Goal: Information Seeking & Learning: Learn about a topic

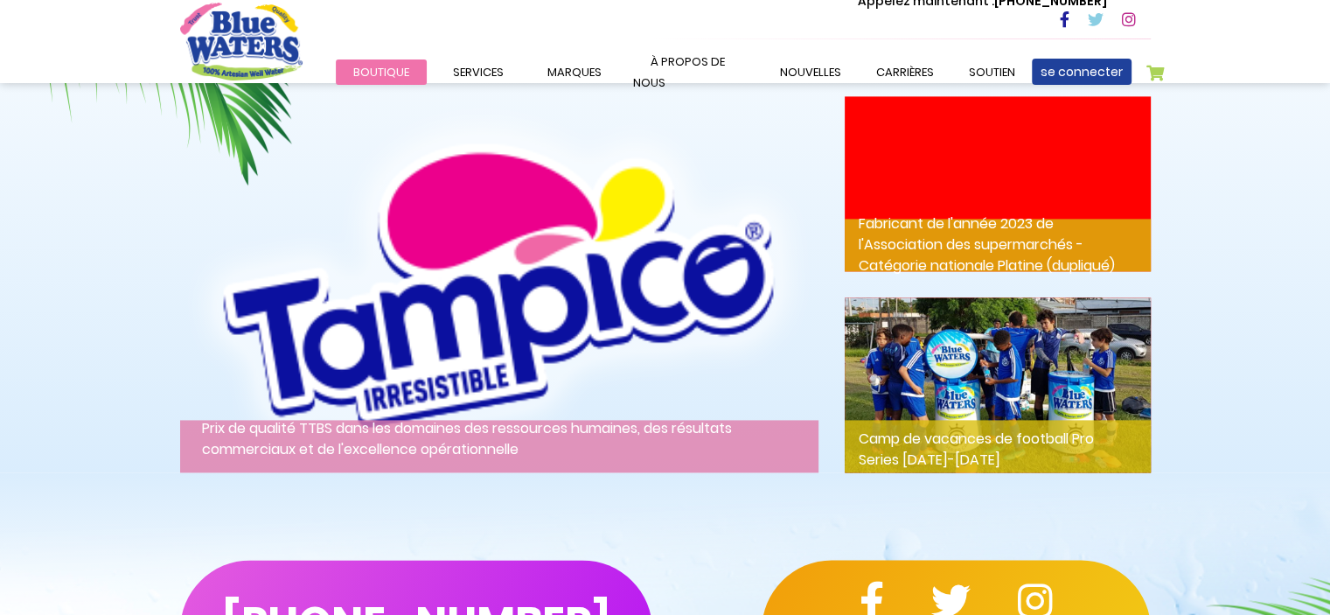
scroll to position [2448, 0]
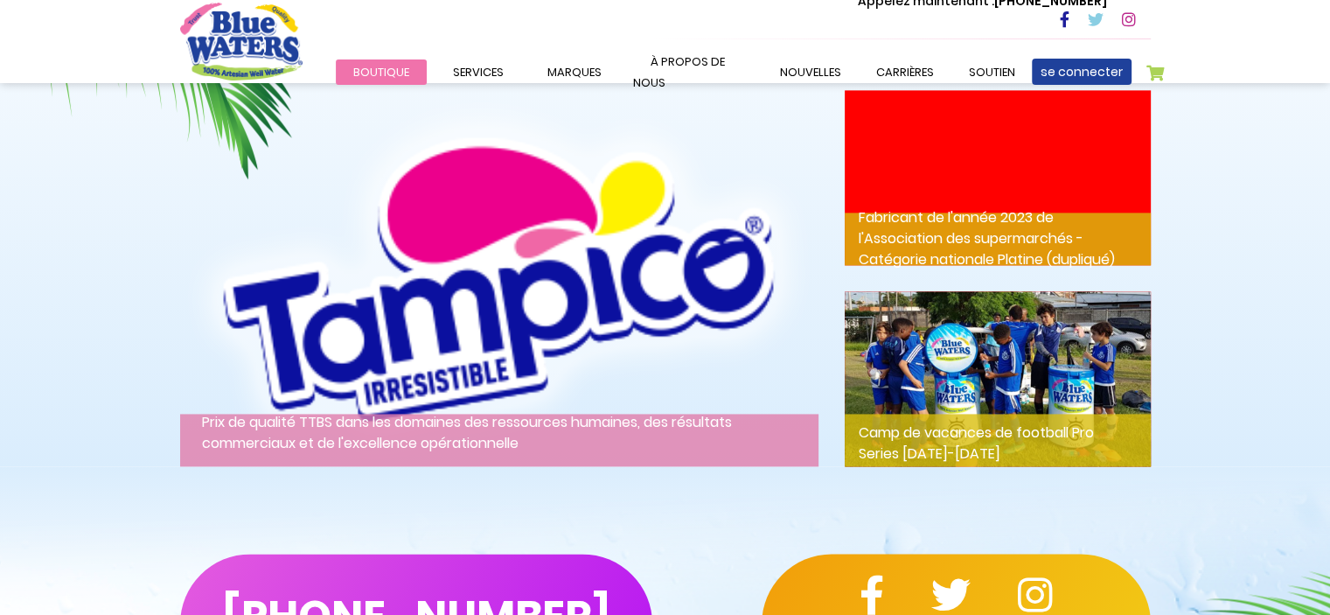
click at [660, 300] on img at bounding box center [499, 278] width 638 height 376
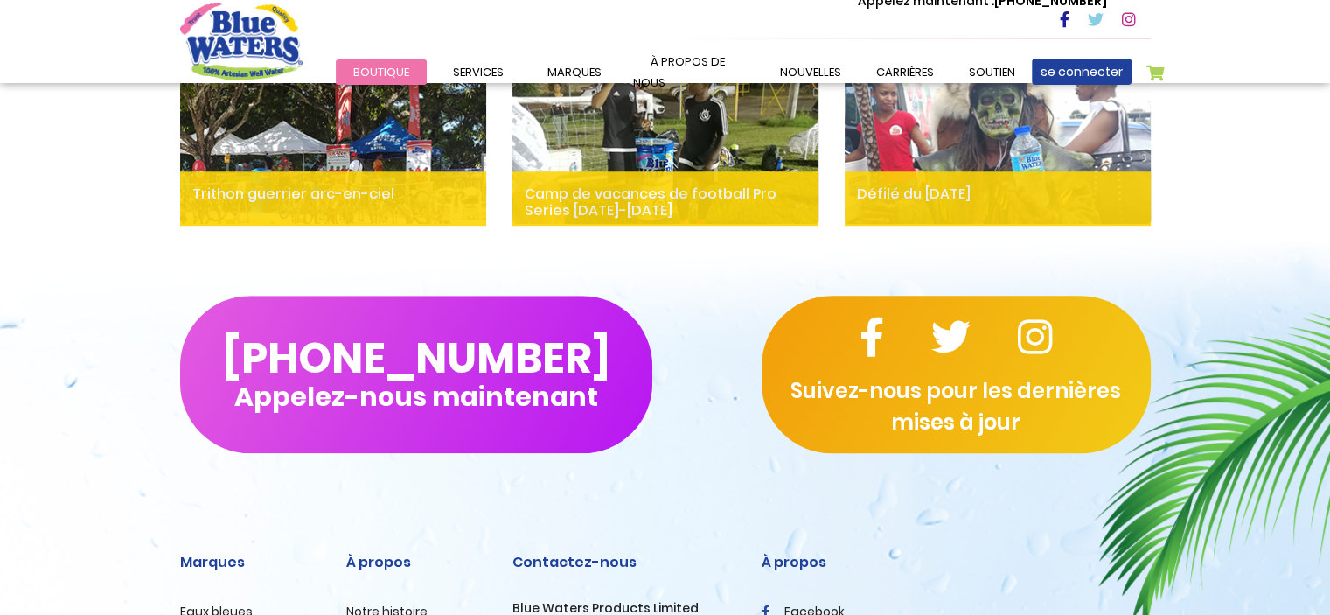
scroll to position [1636, 0]
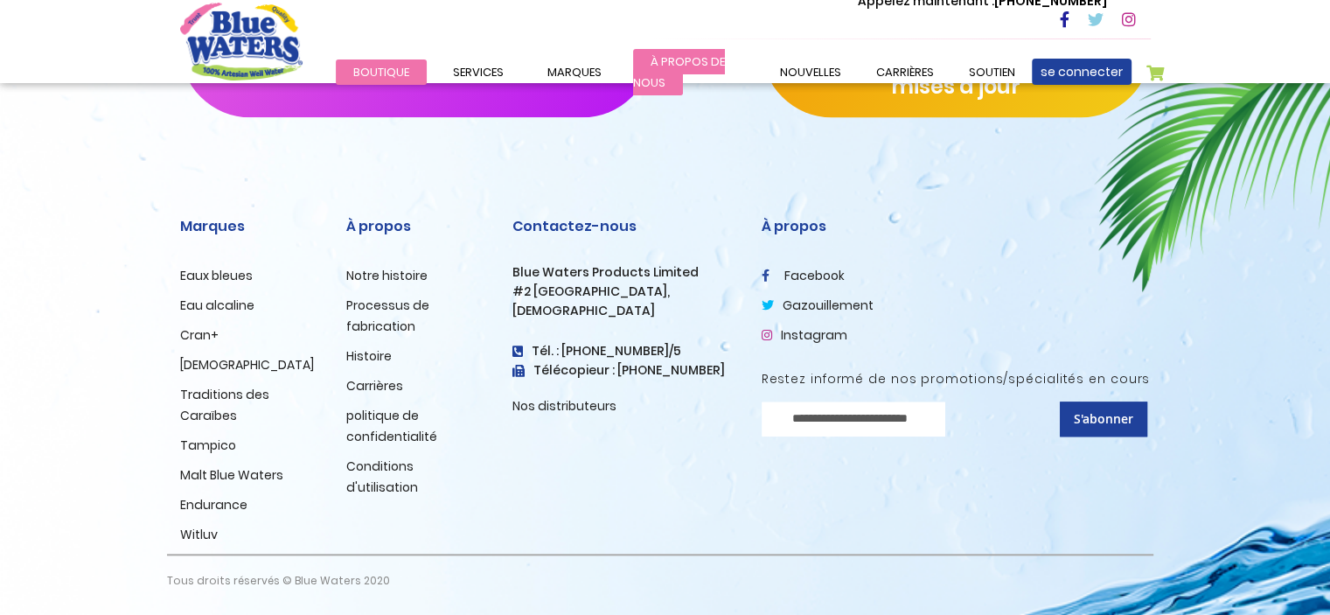
click at [699, 75] on font "à propos de nous" at bounding box center [679, 72] width 92 height 38
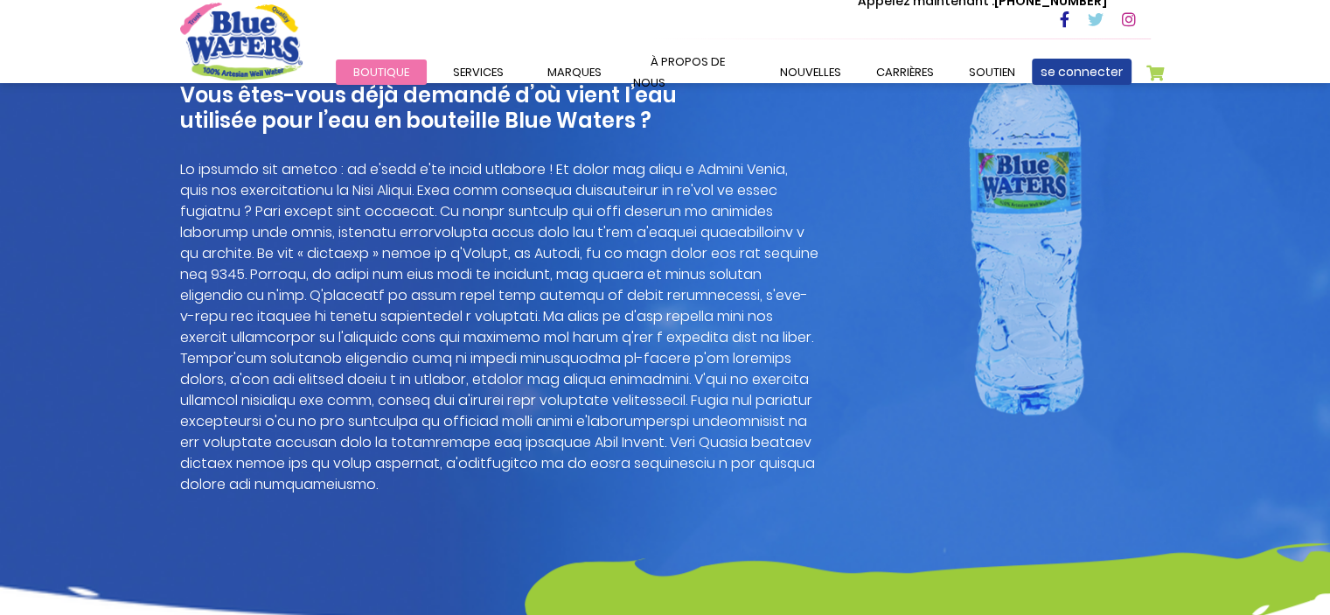
scroll to position [1140, 0]
